Goal: Information Seeking & Learning: Compare options

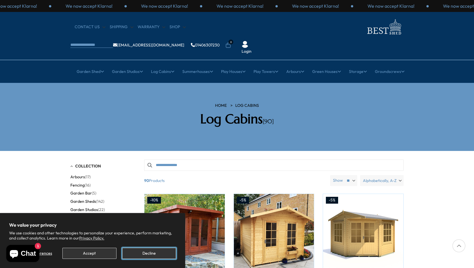
click at [156, 255] on button "Decline" at bounding box center [149, 253] width 54 height 11
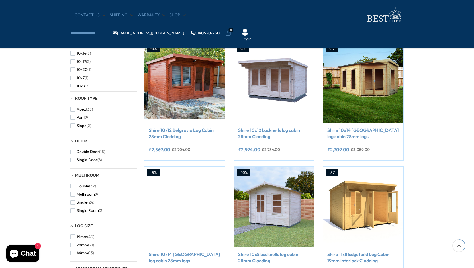
scroll to position [228, 0]
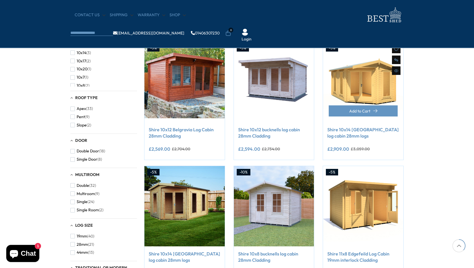
click at [363, 89] on img at bounding box center [363, 82] width 80 height 80
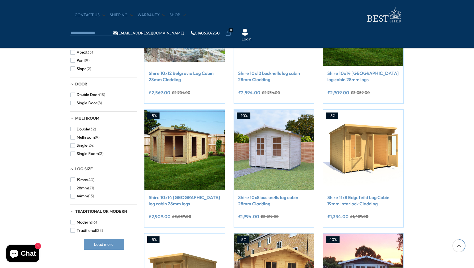
scroll to position [285, 0]
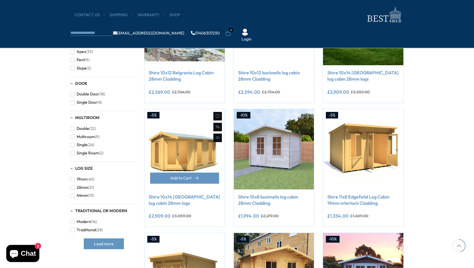
click at [178, 164] on img at bounding box center [185, 149] width 80 height 80
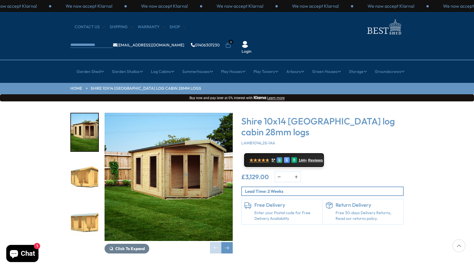
click at [86, 206] on img "3 / 11" at bounding box center [84, 222] width 27 height 38
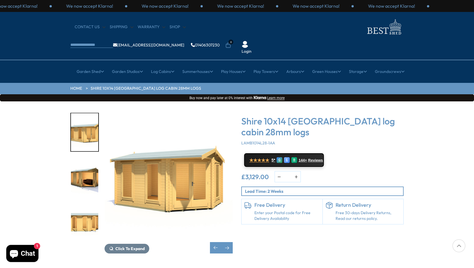
click at [85, 163] on img "4 / 11" at bounding box center [84, 177] width 27 height 38
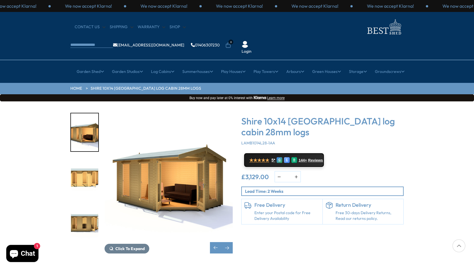
click at [86, 207] on img "6 / 11" at bounding box center [84, 222] width 27 height 38
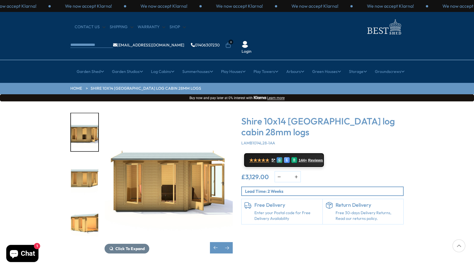
click at [86, 207] on img "8 / 11" at bounding box center [84, 222] width 27 height 38
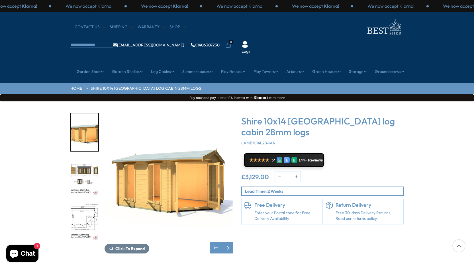
click at [86, 207] on img "10 / 11" at bounding box center [84, 222] width 27 height 38
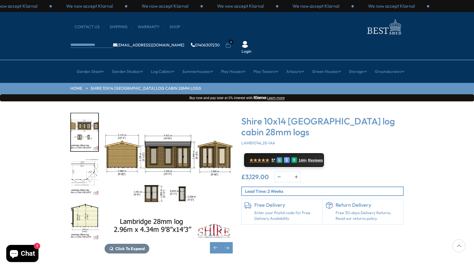
click at [84, 158] on img "10 / 11" at bounding box center [84, 177] width 27 height 38
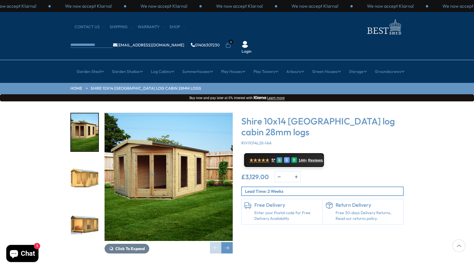
click at [92, 212] on img "3 / 14" at bounding box center [84, 222] width 27 height 38
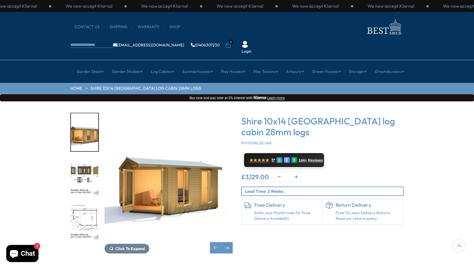
click at [93, 203] on img "5 / 14" at bounding box center [84, 222] width 27 height 38
